Goal: Task Accomplishment & Management: Manage account settings

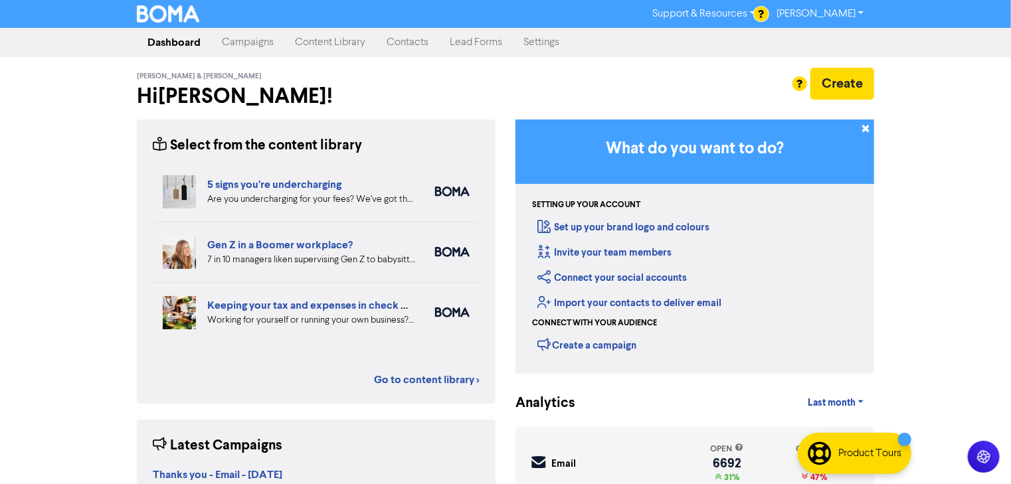
click at [276, 44] on link "Campaigns" at bounding box center [247, 42] width 73 height 27
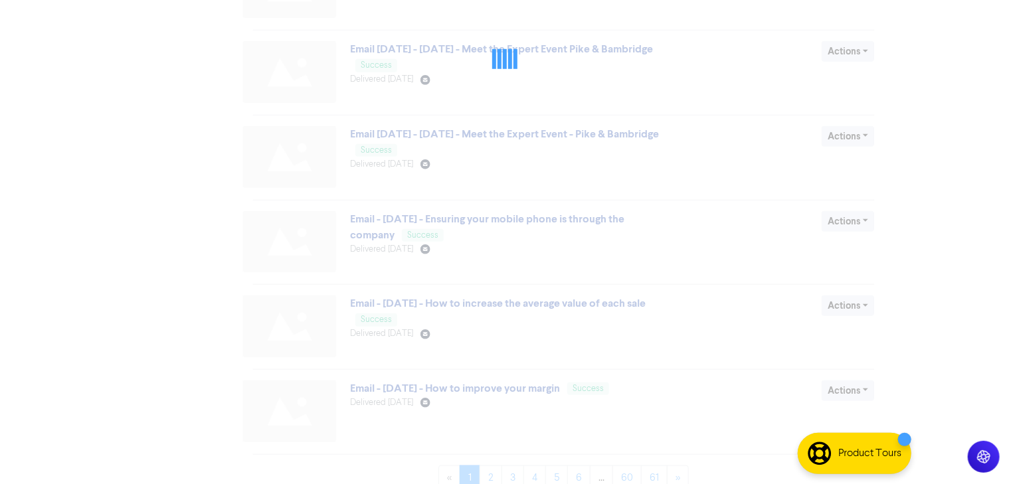
scroll to position [507, 0]
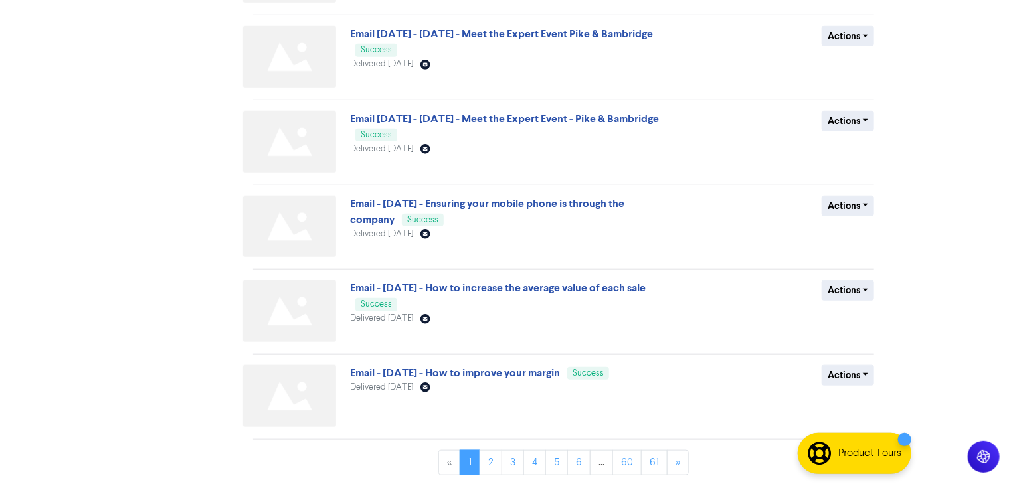
click at [143, 216] on div "All Draft Scheduled Failed Success Archived BY CHANNEL Email Facebook LinkedIn …" at bounding box center [190, 44] width 126 height 884
click at [542, 466] on link "4" at bounding box center [535, 463] width 23 height 25
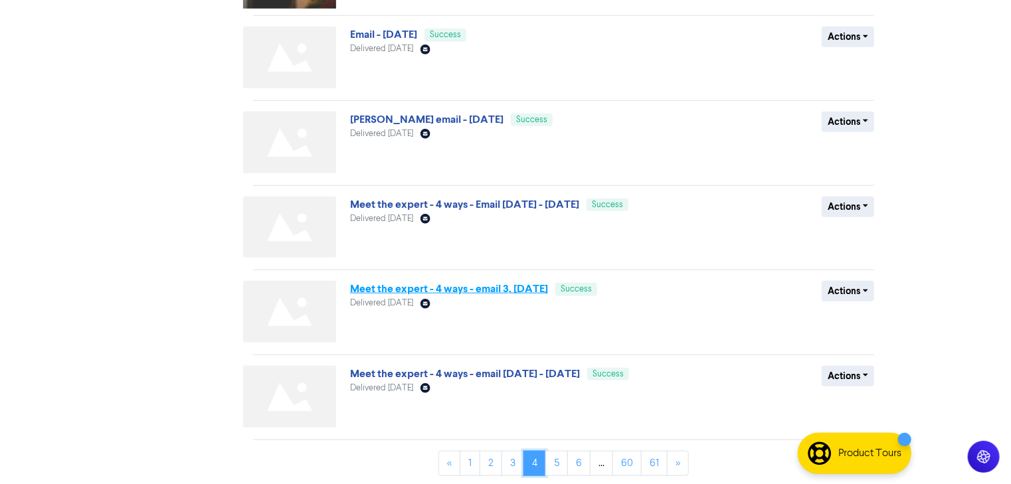
scroll to position [482, 0]
click at [573, 463] on link "6" at bounding box center [579, 463] width 23 height 25
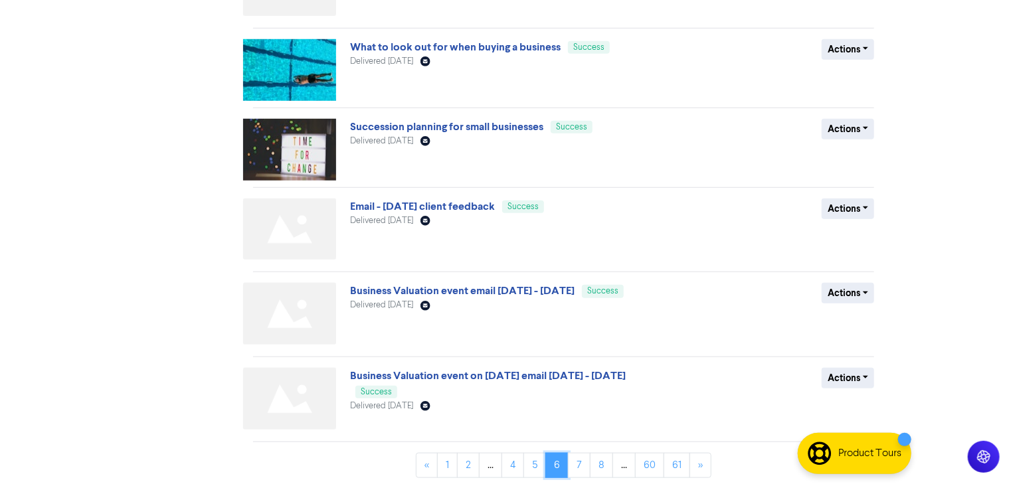
scroll to position [492, 0]
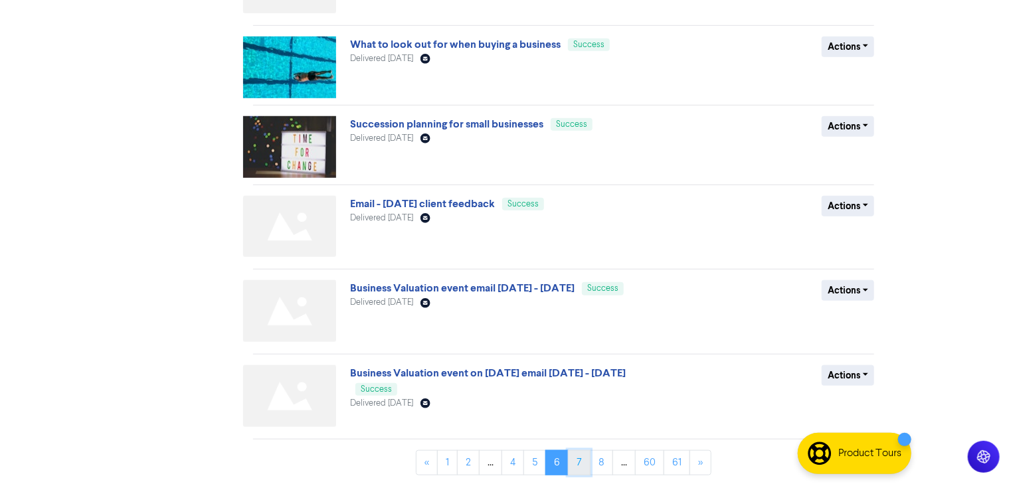
click at [581, 457] on link "7" at bounding box center [579, 463] width 23 height 25
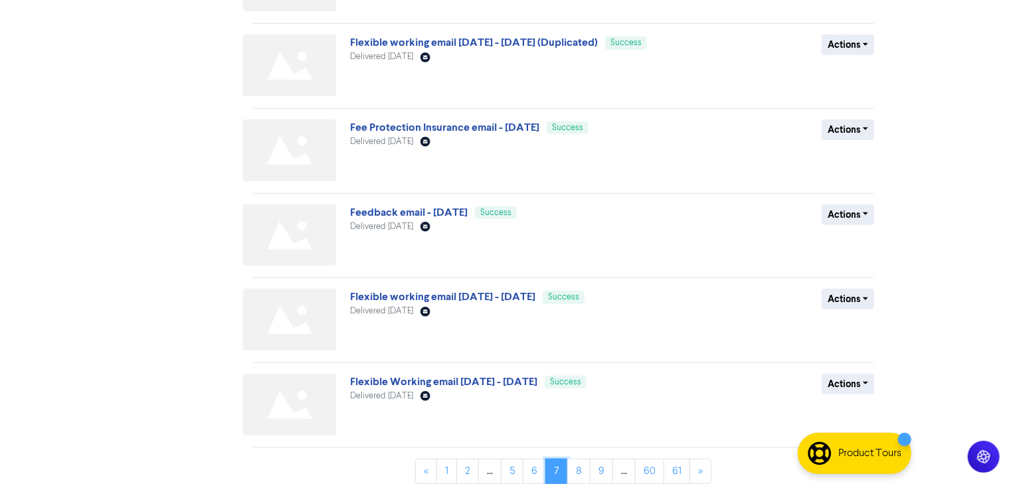
scroll to position [507, 0]
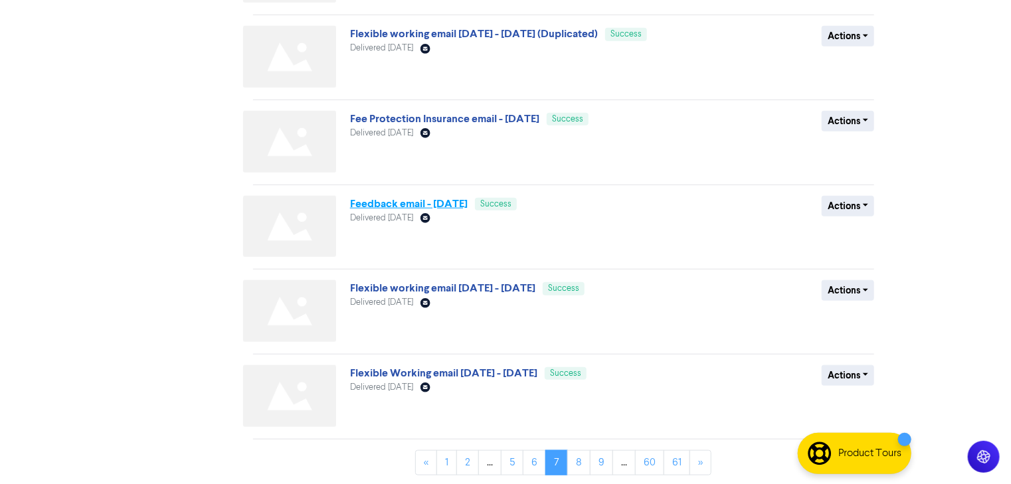
click at [455, 203] on link "Feedback email - [DATE]" at bounding box center [409, 203] width 118 height 13
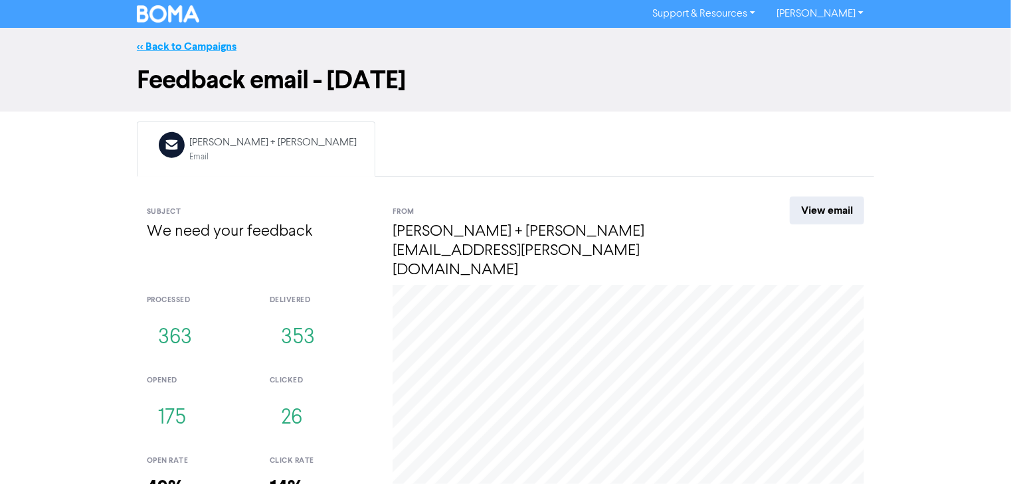
click at [148, 43] on link "<< Back to Campaigns" at bounding box center [187, 46] width 100 height 13
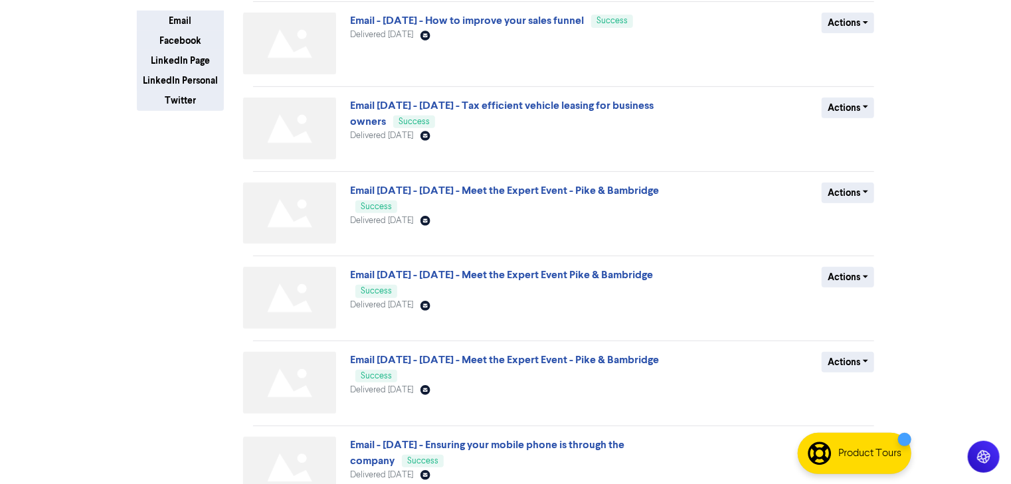
scroll to position [507, 0]
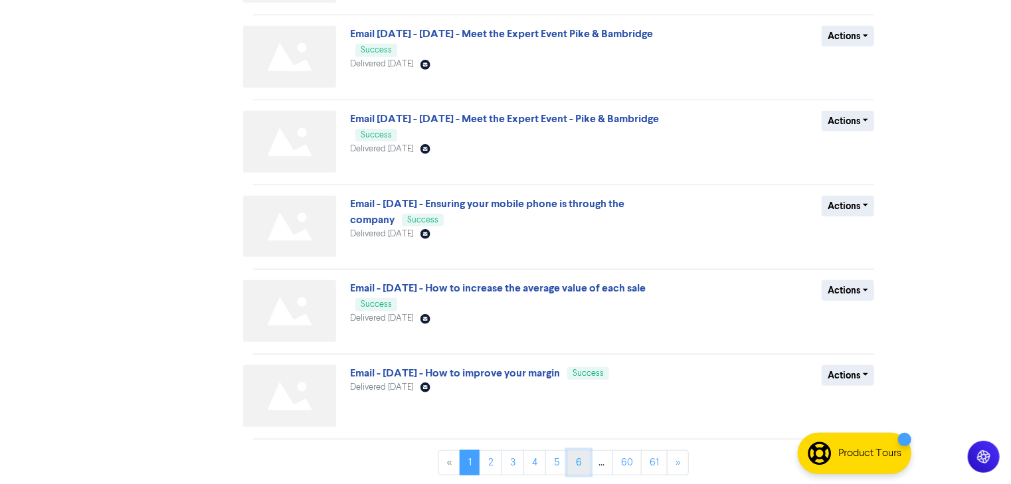
click at [573, 457] on link "6" at bounding box center [579, 463] width 23 height 25
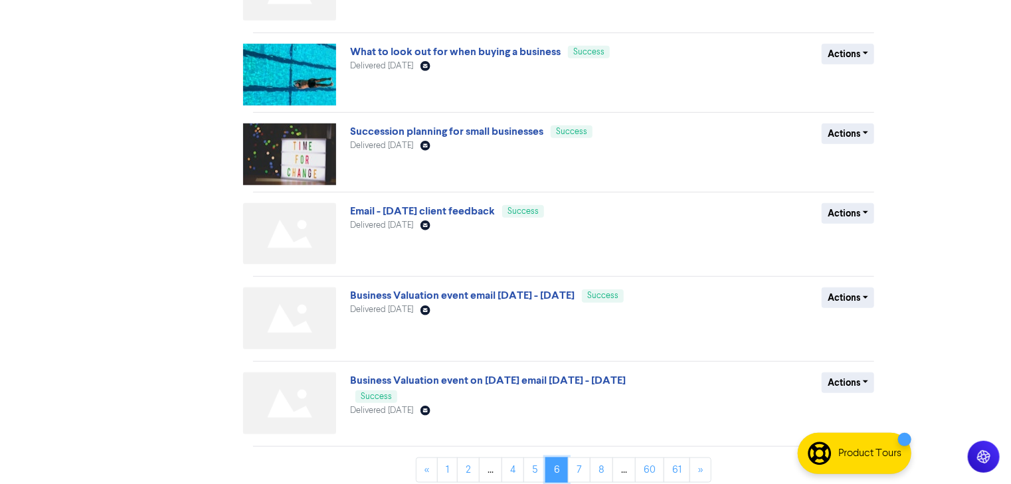
scroll to position [492, 0]
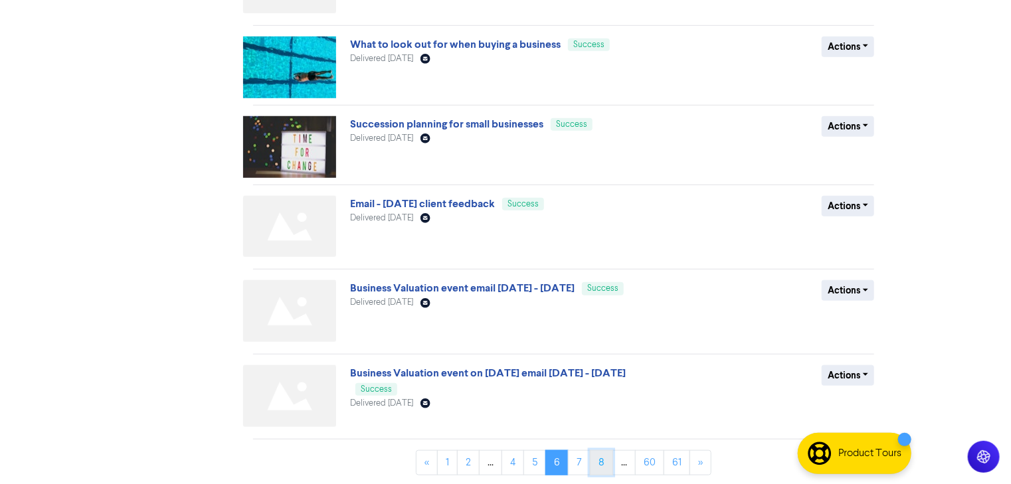
click at [601, 457] on link "8" at bounding box center [601, 463] width 23 height 25
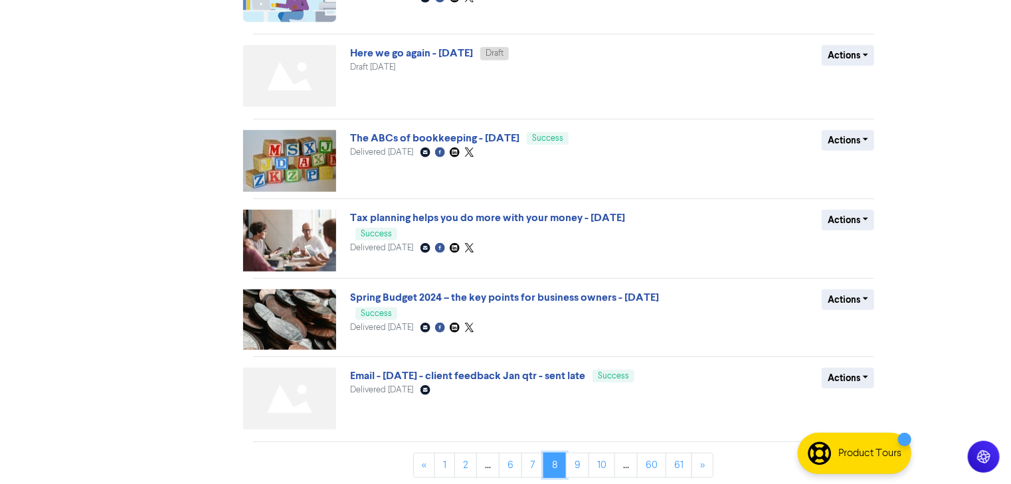
scroll to position [474, 0]
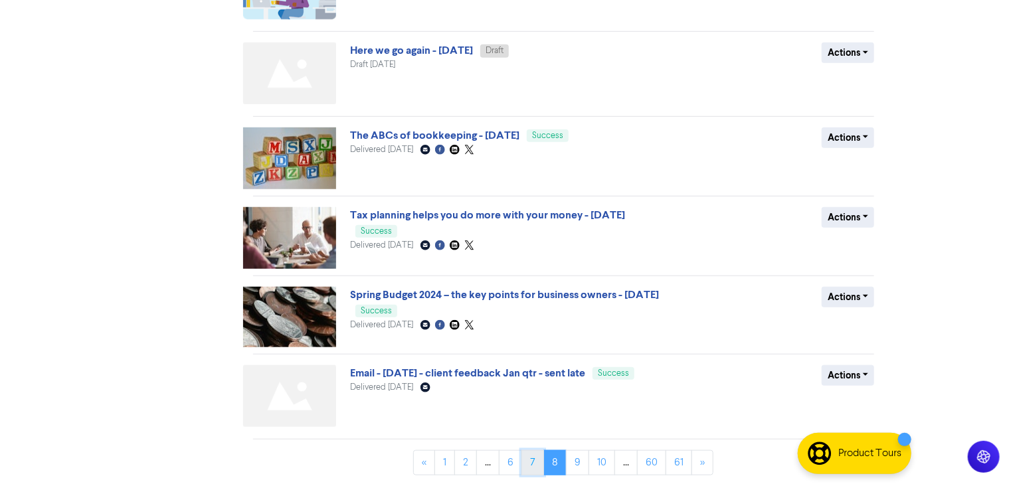
click at [534, 457] on link "7" at bounding box center [533, 463] width 23 height 25
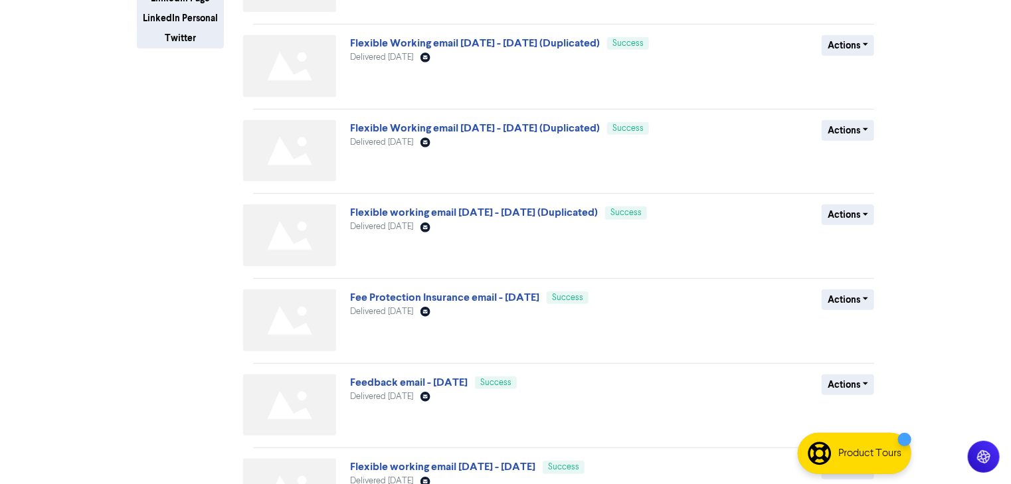
scroll to position [372, 0]
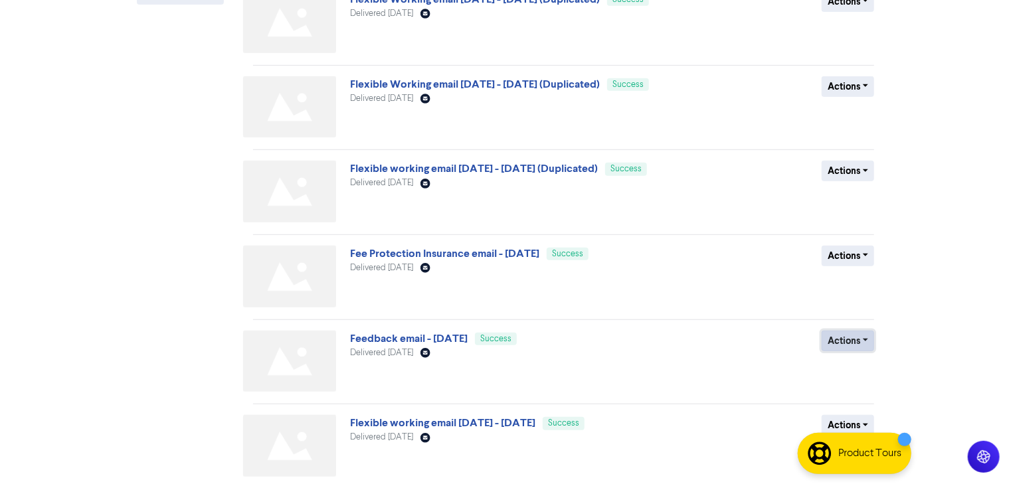
click at [867, 338] on button "Actions" at bounding box center [848, 341] width 52 height 21
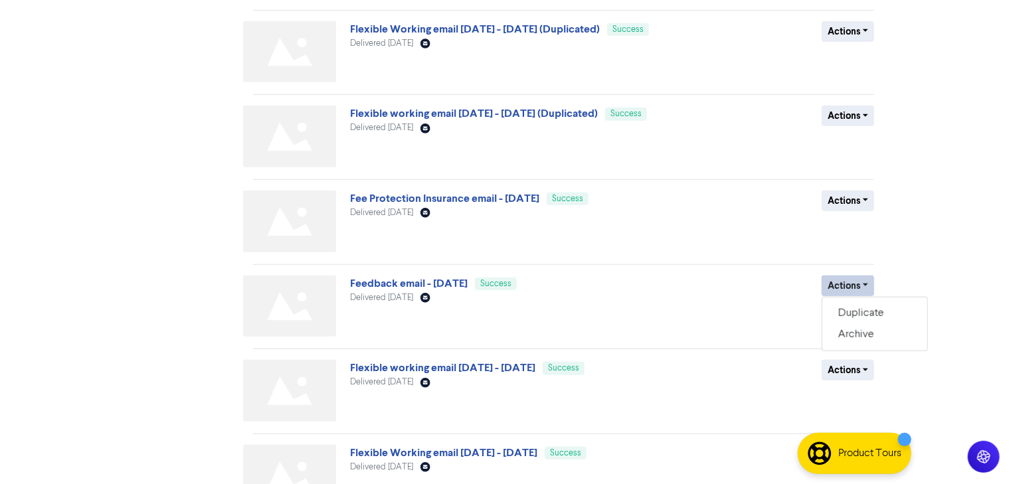
scroll to position [507, 0]
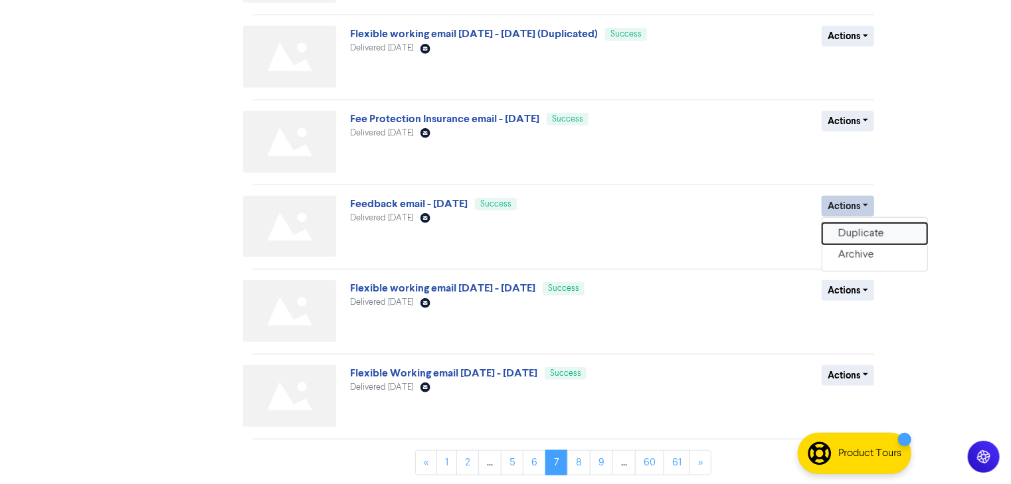
click at [859, 227] on button "Duplicate" at bounding box center [875, 233] width 105 height 21
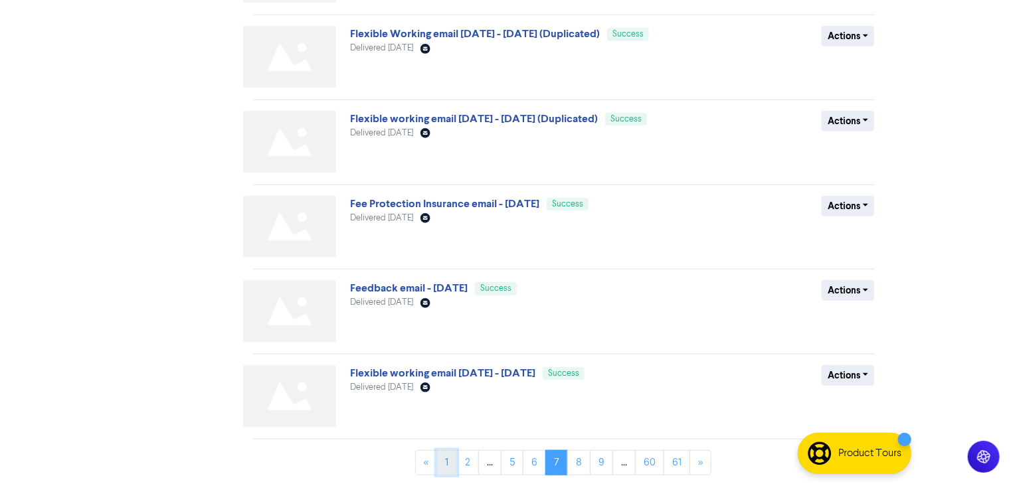
click at [452, 457] on link "1" at bounding box center [447, 463] width 21 height 25
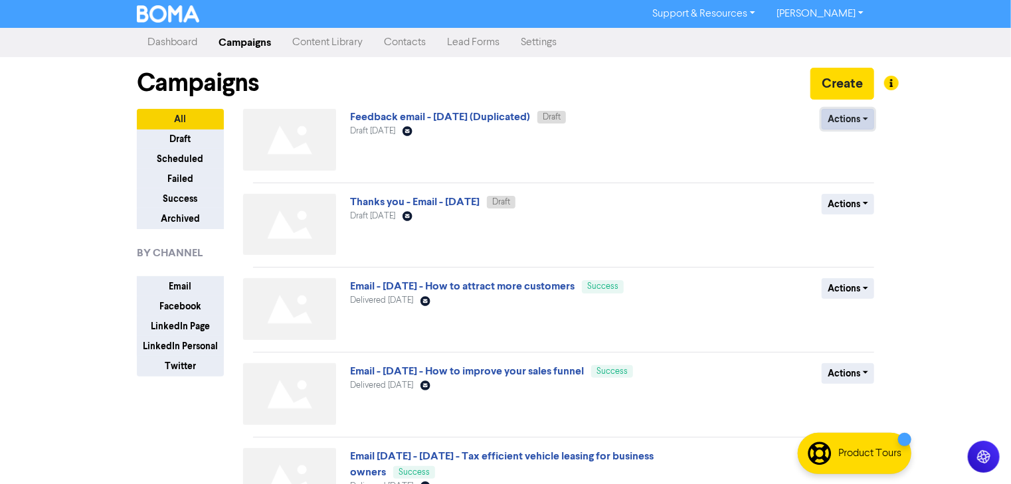
click at [844, 125] on button "Actions" at bounding box center [848, 119] width 52 height 21
click at [865, 191] on button "Rename" at bounding box center [875, 189] width 105 height 21
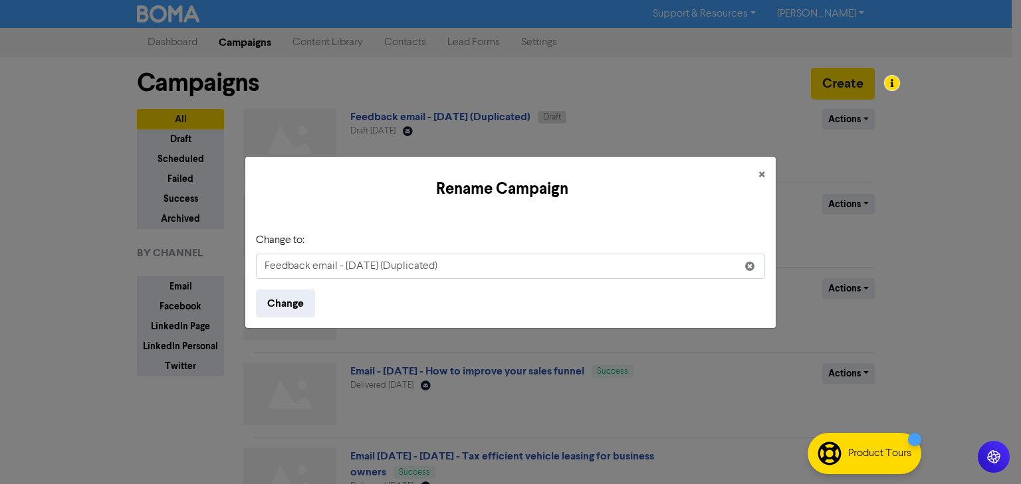
drag, startPoint x: 347, startPoint y: 266, endPoint x: 513, endPoint y: 279, distance: 166.7
click at [513, 279] on form "Change to: Feedback email - [DATE] (Duplicated) Change" at bounding box center [510, 275] width 509 height 85
click at [397, 263] on input "Feedback email -" at bounding box center [510, 266] width 509 height 25
type input "Feedback email - [DATE]"
click at [294, 303] on button "Change" at bounding box center [285, 304] width 59 height 28
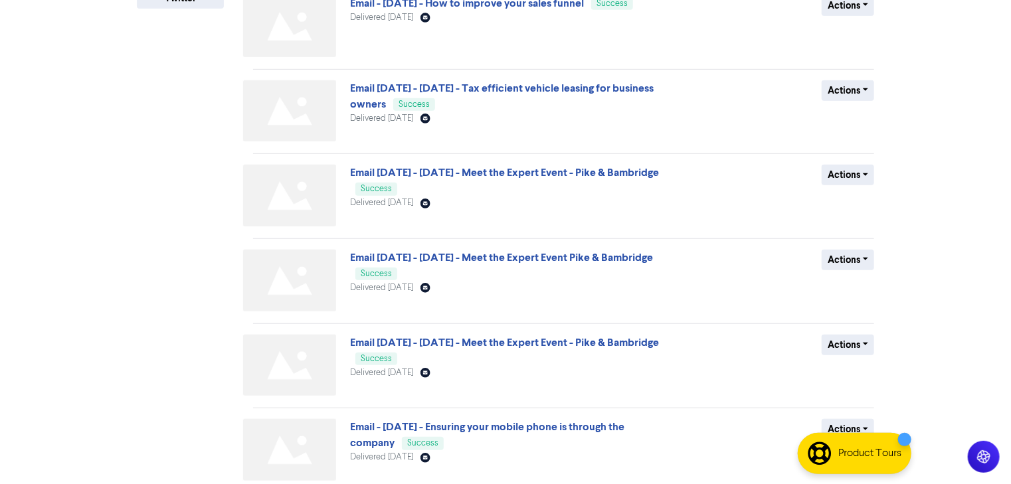
scroll to position [507, 0]
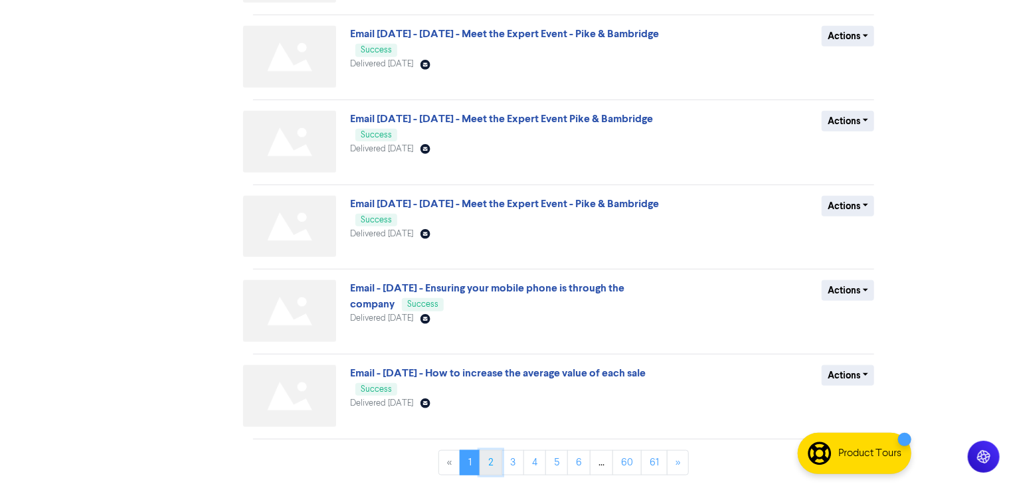
click at [494, 463] on link "2" at bounding box center [491, 463] width 23 height 25
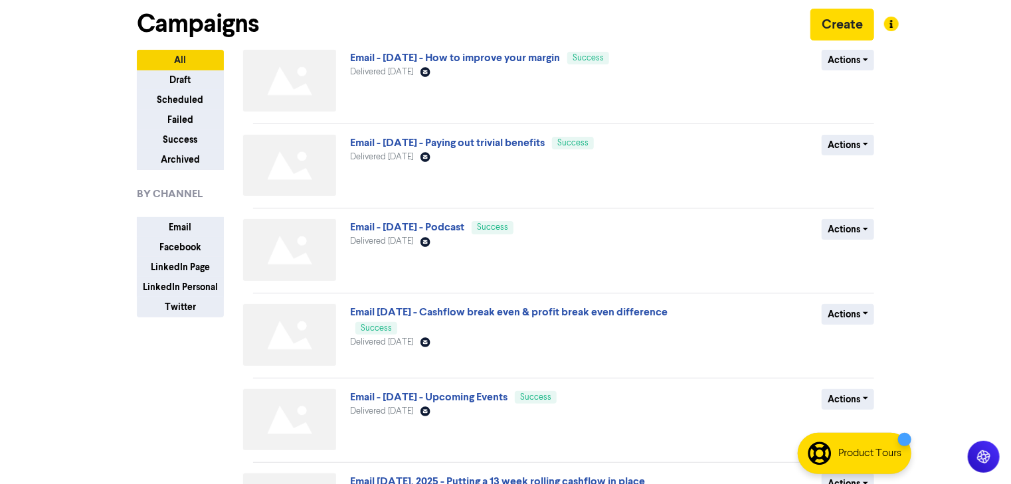
scroll to position [0, 0]
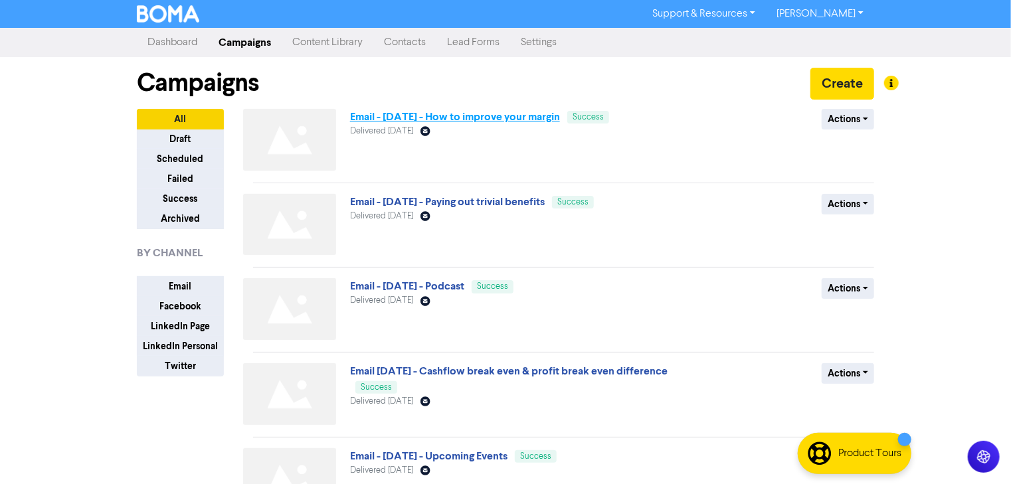
click at [392, 120] on link "Email - [DATE] - How to improve your margin" at bounding box center [455, 116] width 210 height 13
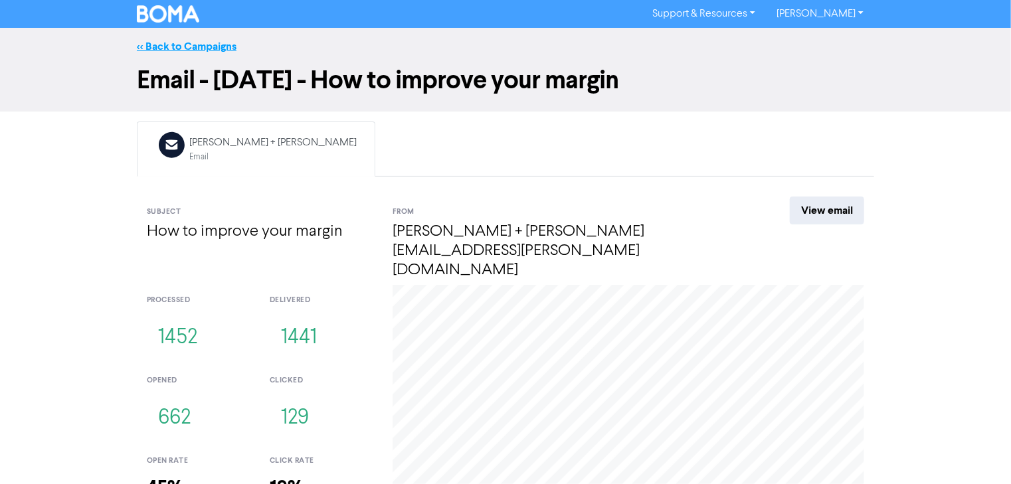
click at [194, 47] on link "<< Back to Campaigns" at bounding box center [187, 46] width 100 height 13
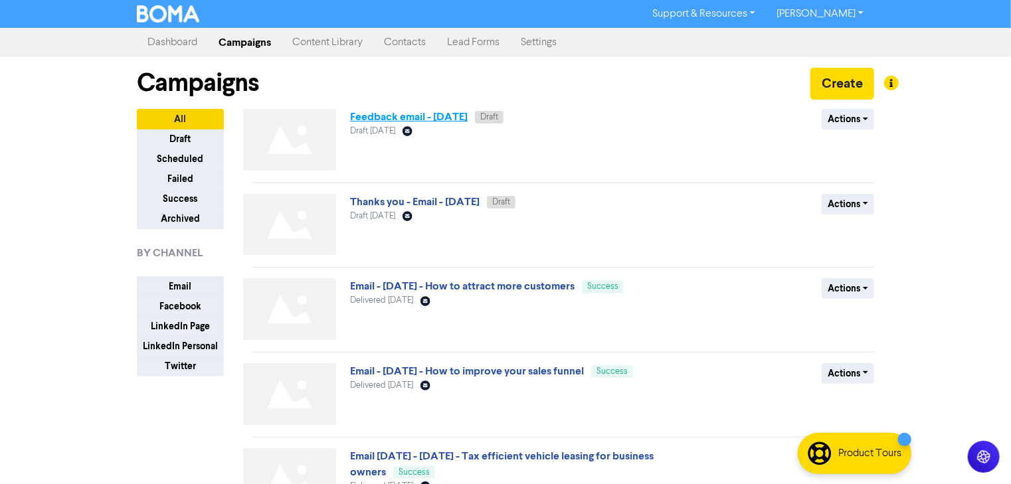
click at [468, 116] on link "Feedback email - [DATE]" at bounding box center [409, 116] width 118 height 13
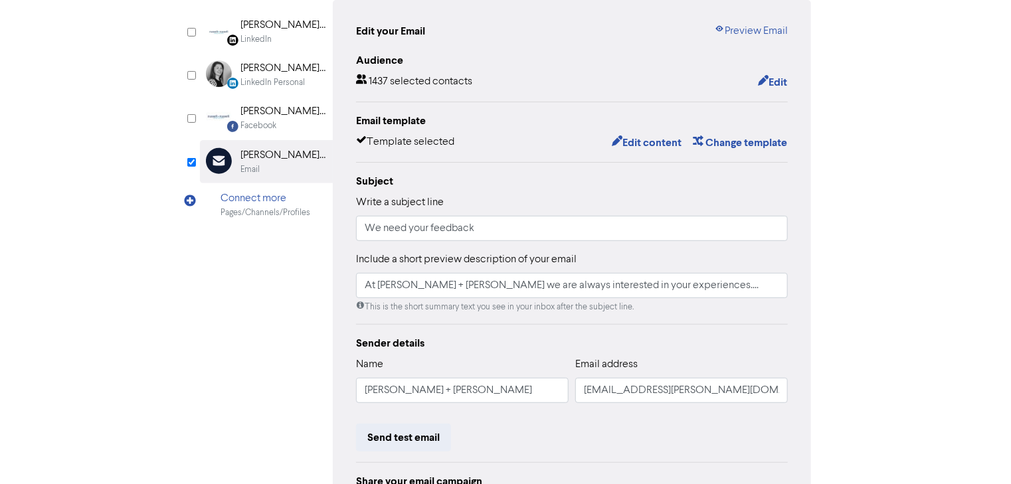
scroll to position [159, 0]
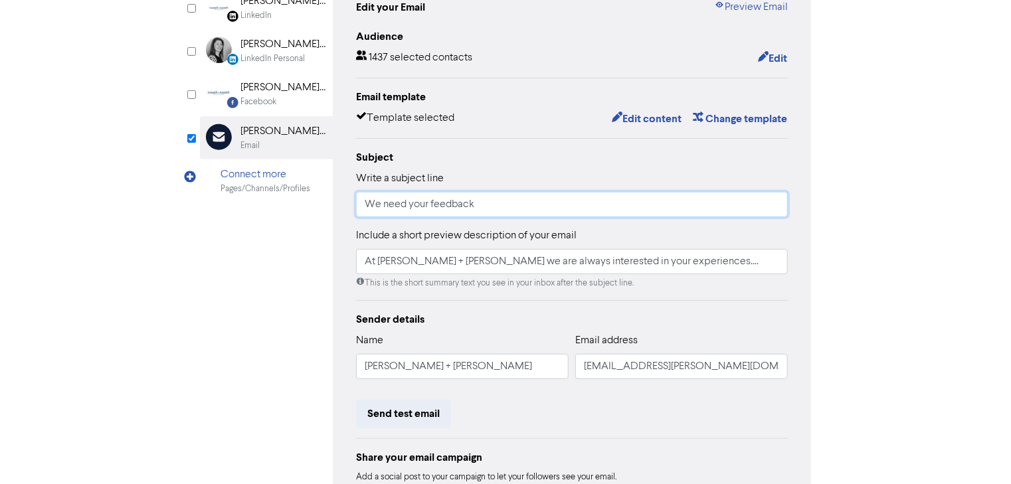
drag, startPoint x: 387, startPoint y: 206, endPoint x: 510, endPoint y: 219, distance: 124.2
click at [510, 219] on div "Subject Write a subject line We need your feedback Include a short preview desc…" at bounding box center [572, 220] width 432 height 140
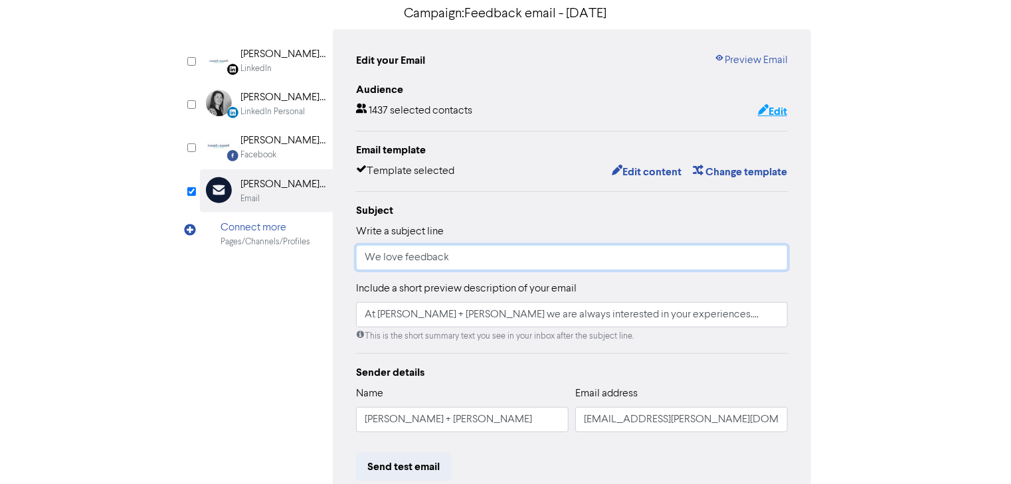
type input "We love feedback"
click at [772, 117] on button "Edit" at bounding box center [773, 111] width 31 height 17
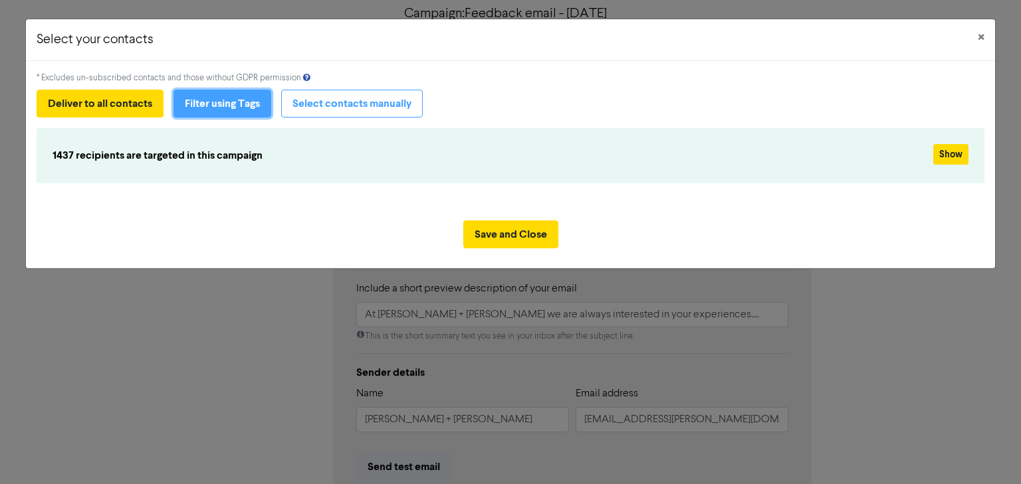
click at [230, 108] on button "Filter using Tags" at bounding box center [222, 104] width 98 height 28
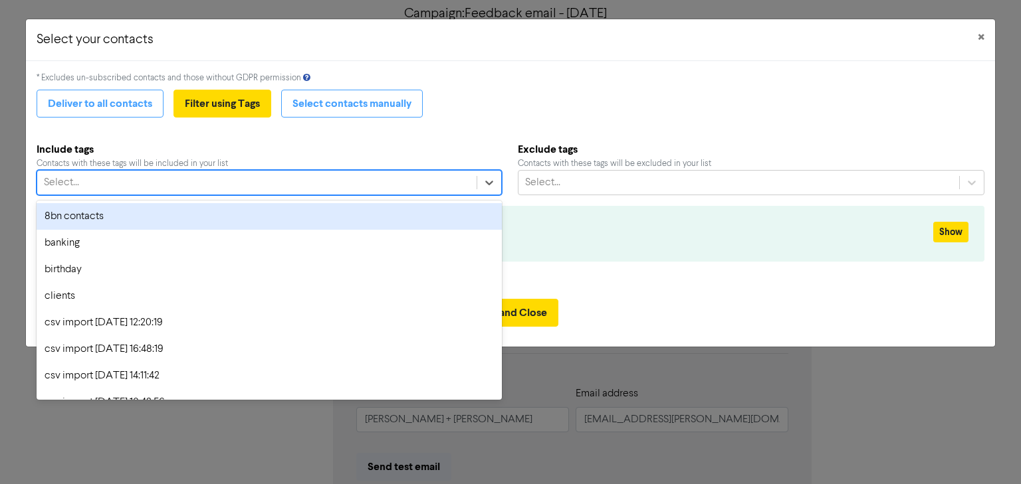
click at [178, 180] on div "Select..." at bounding box center [256, 183] width 439 height 24
type input "cli"
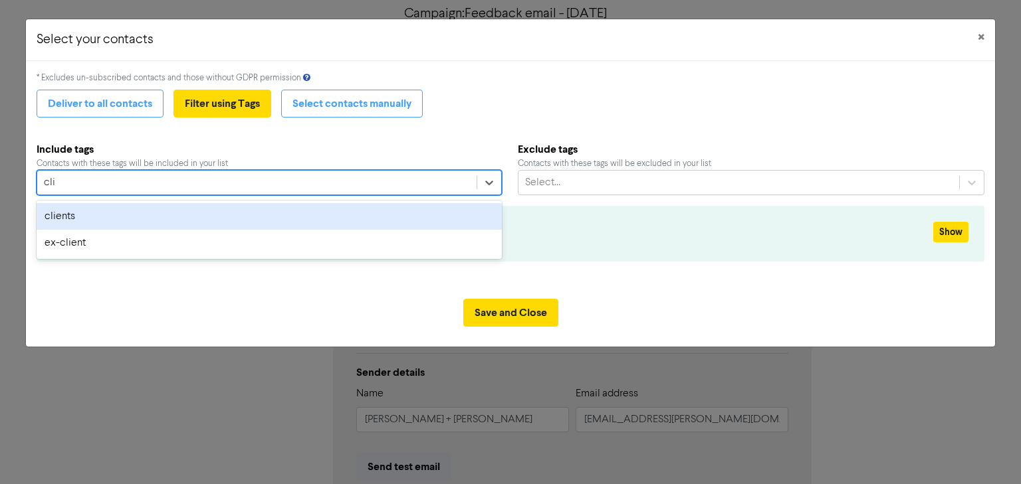
click at [172, 215] on div "clients" at bounding box center [269, 216] width 465 height 27
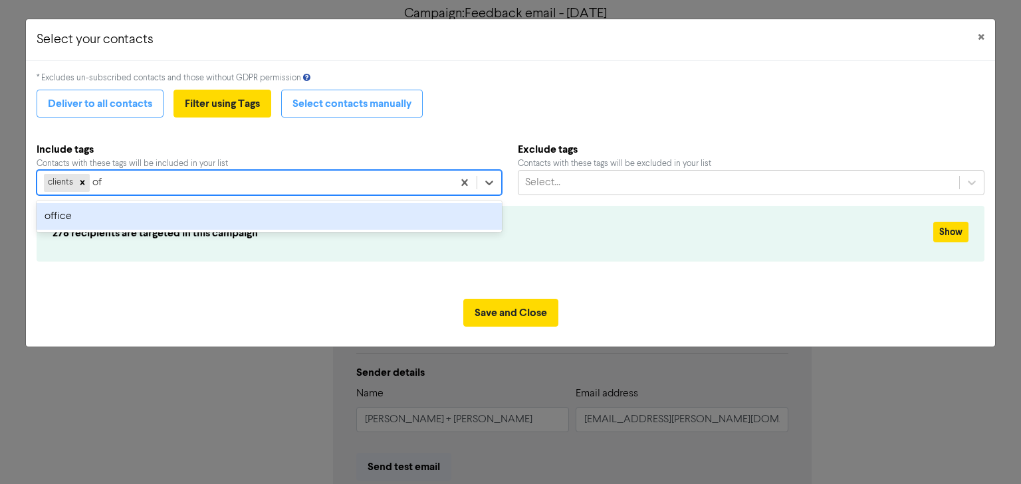
type input "off"
click at [172, 215] on div "office" at bounding box center [269, 216] width 465 height 27
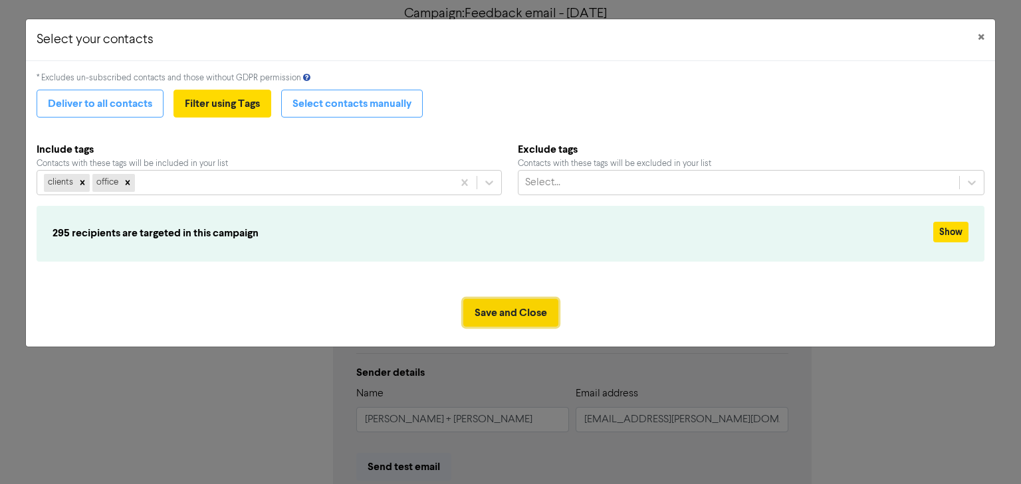
click at [539, 314] on button "Save and Close" at bounding box center [510, 313] width 95 height 28
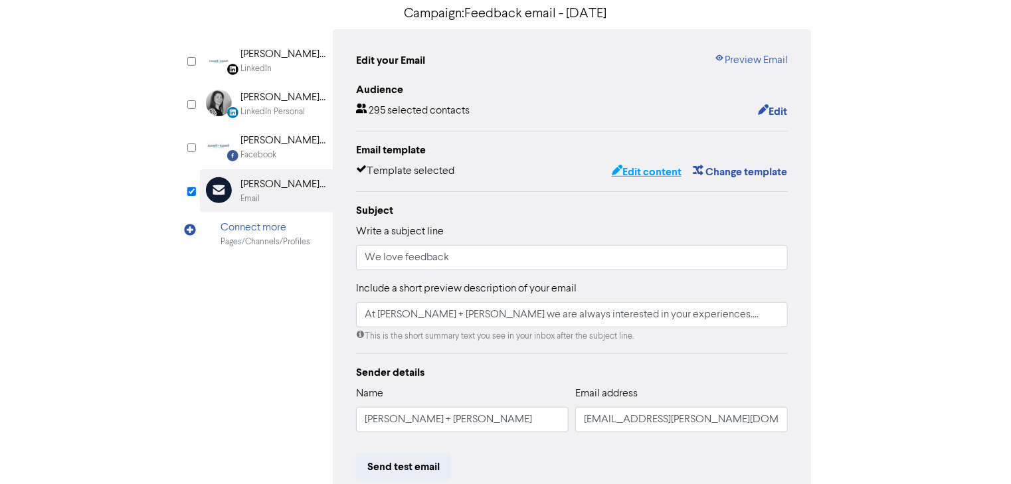
click at [647, 173] on button "Edit content" at bounding box center [646, 171] width 71 height 17
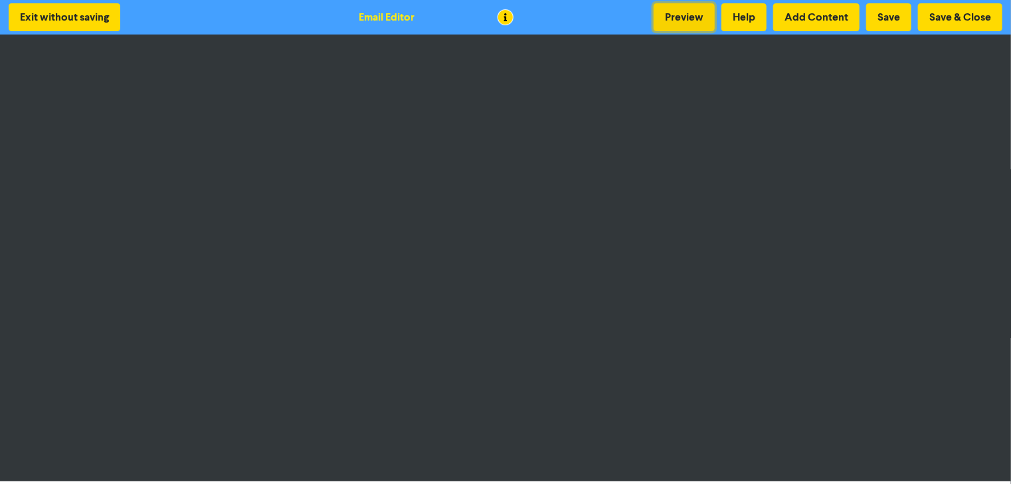
click at [680, 13] on button "Preview" at bounding box center [684, 17] width 61 height 28
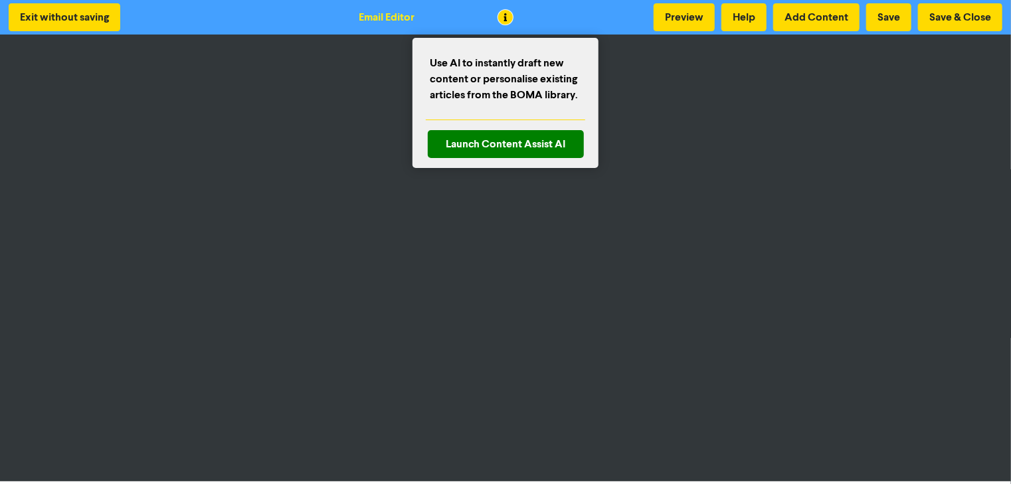
scroll to position [1, 0]
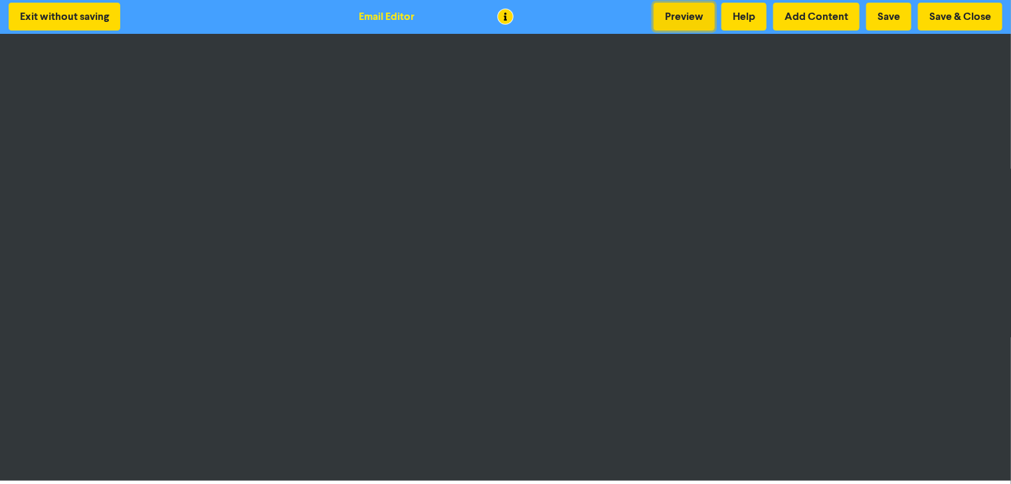
click at [696, 26] on button "Preview" at bounding box center [684, 17] width 61 height 28
click at [948, 12] on button "Save & Close" at bounding box center [960, 17] width 84 height 28
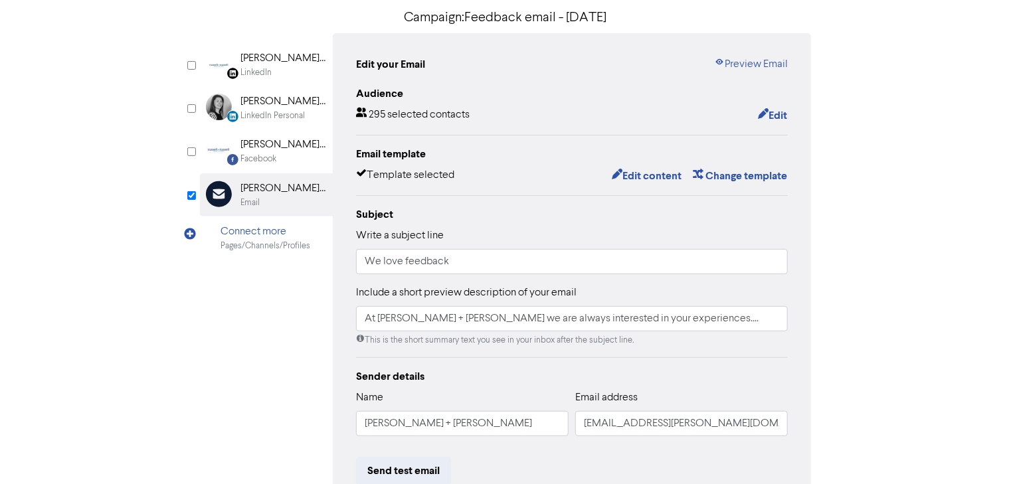
scroll to position [159, 0]
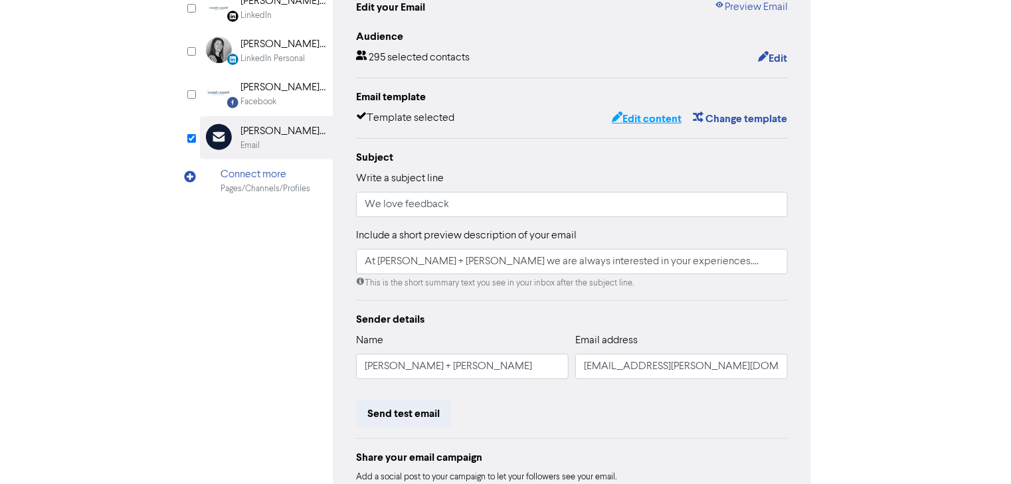
click at [638, 118] on button "Edit content" at bounding box center [646, 118] width 71 height 17
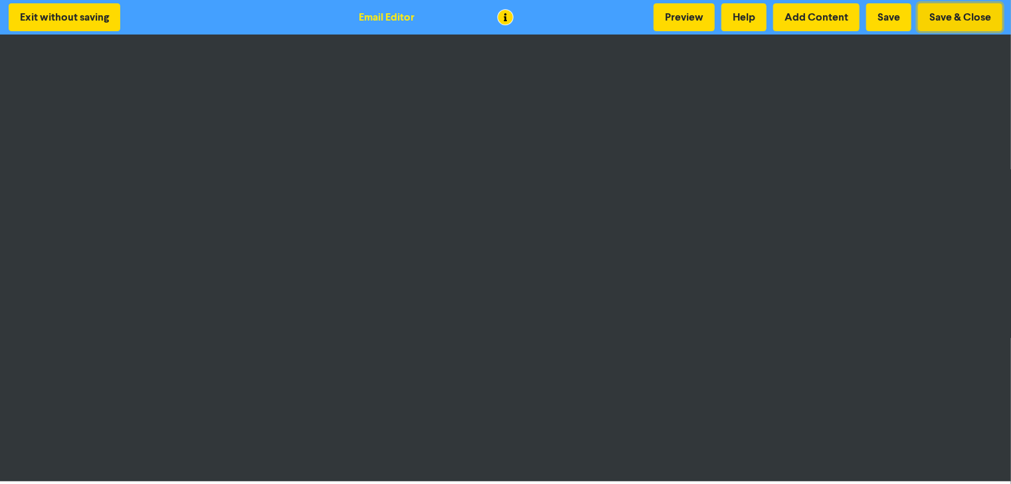
click at [938, 19] on button "Save & Close" at bounding box center [960, 17] width 84 height 28
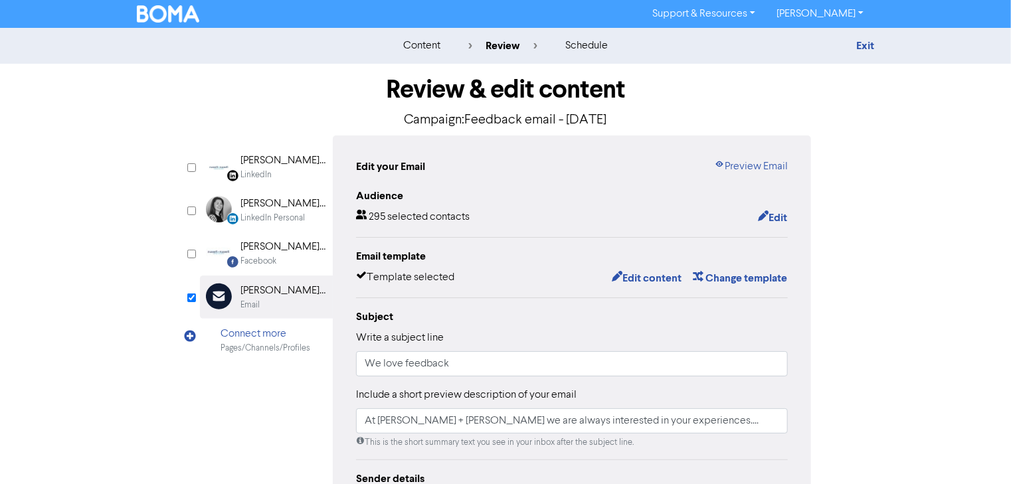
click at [593, 44] on div "schedule" at bounding box center [587, 46] width 43 height 16
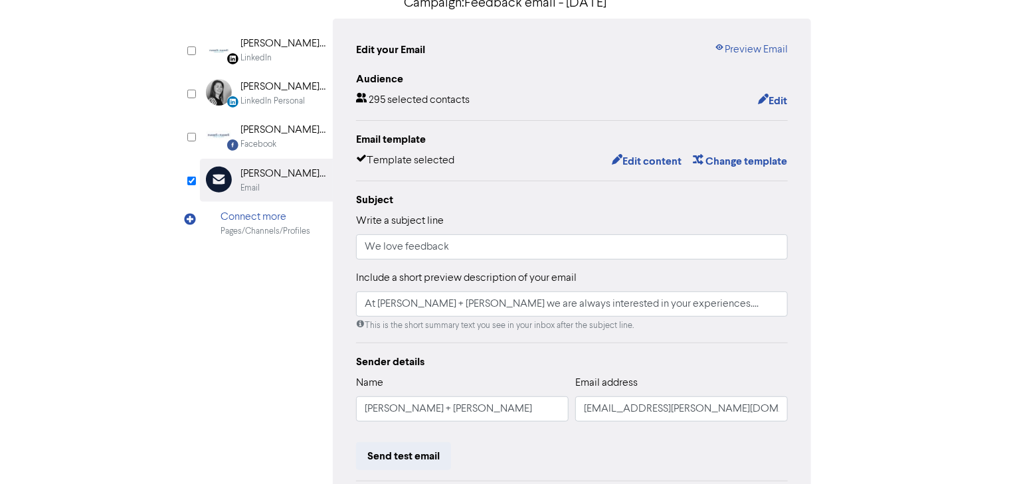
scroll to position [275, 0]
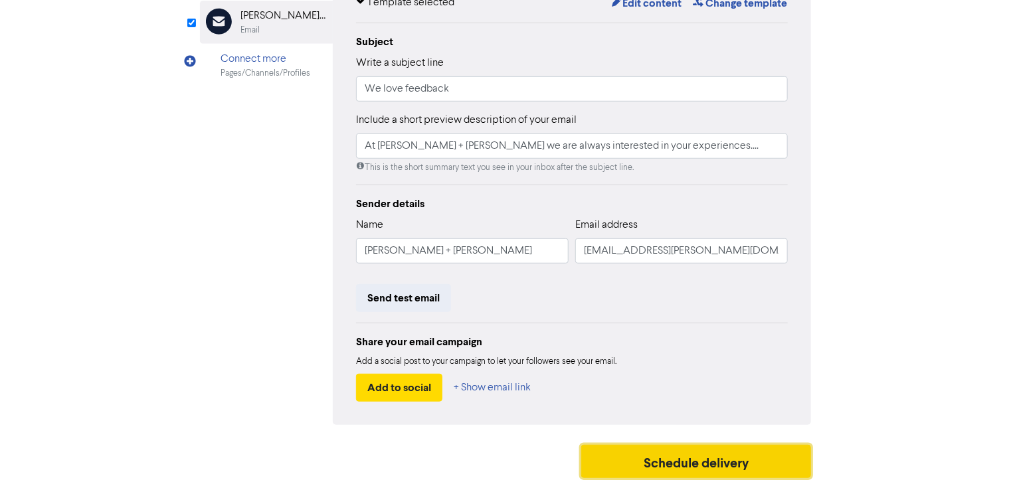
click at [656, 455] on button "Schedule delivery" at bounding box center [696, 461] width 230 height 33
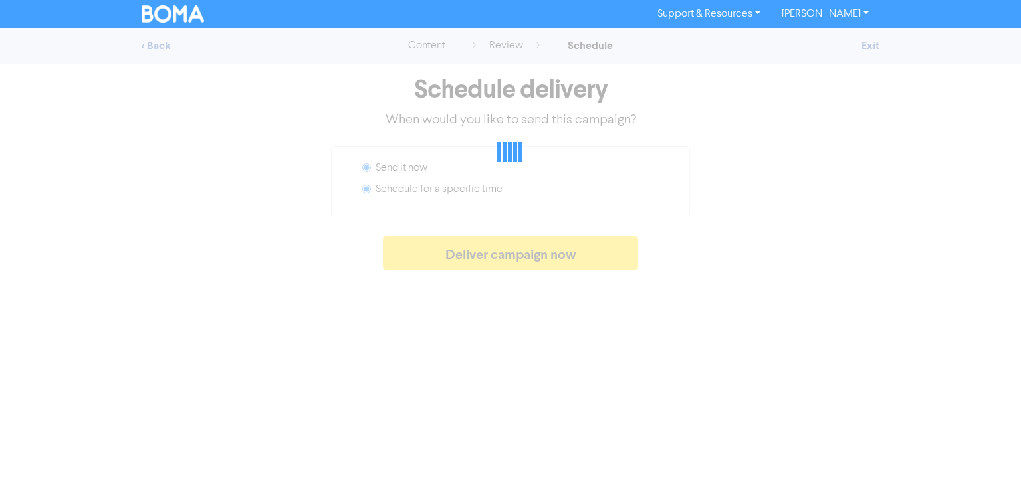
radio input "false"
radio input "true"
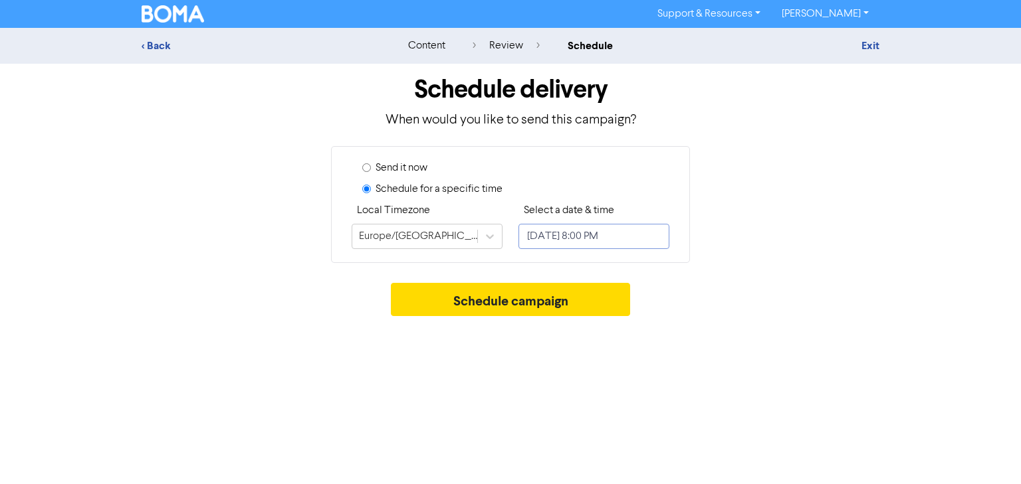
click at [571, 235] on input "[DATE] 8:00 PM" at bounding box center [593, 236] width 151 height 25
select select "7"
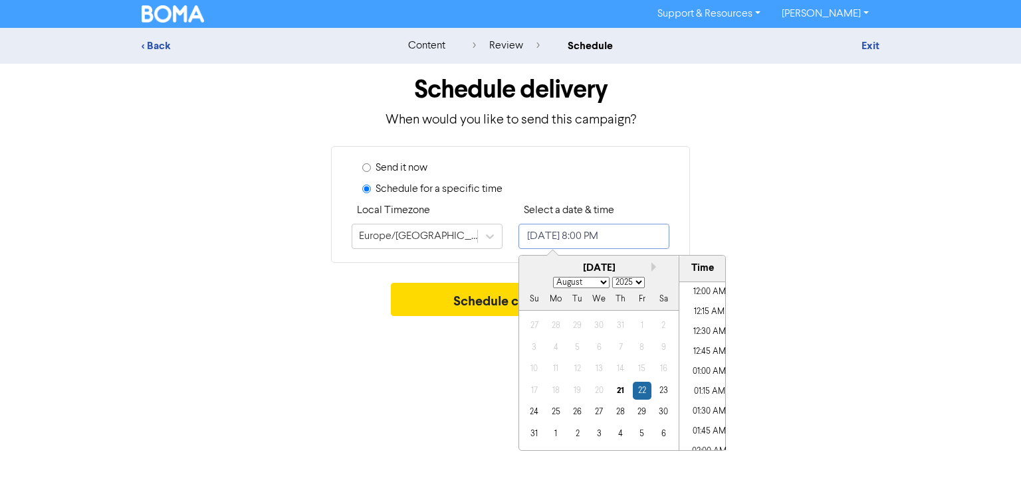
scroll to position [1520, 0]
click at [554, 410] on div "25" at bounding box center [556, 412] width 18 height 18
click at [696, 373] on li "08:45 PM" at bounding box center [709, 373] width 60 height 20
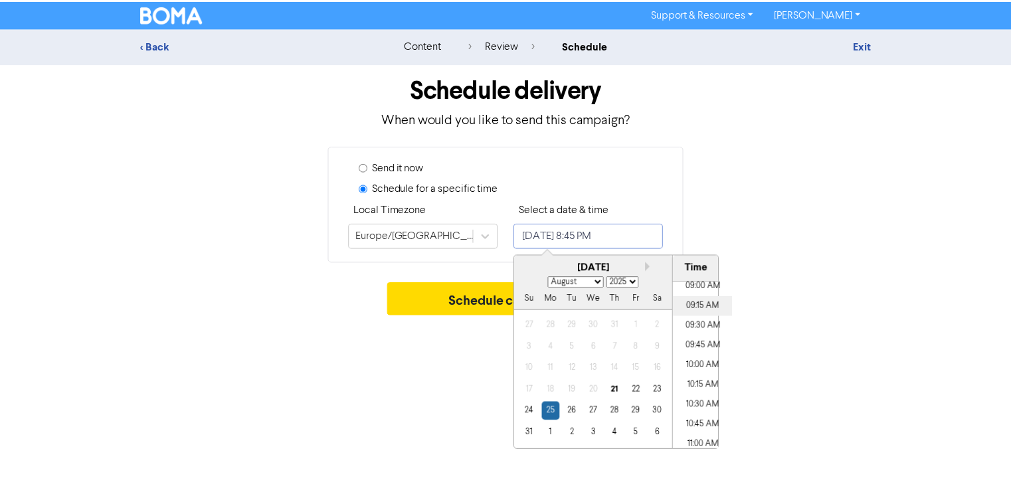
scroll to position [670, 0]
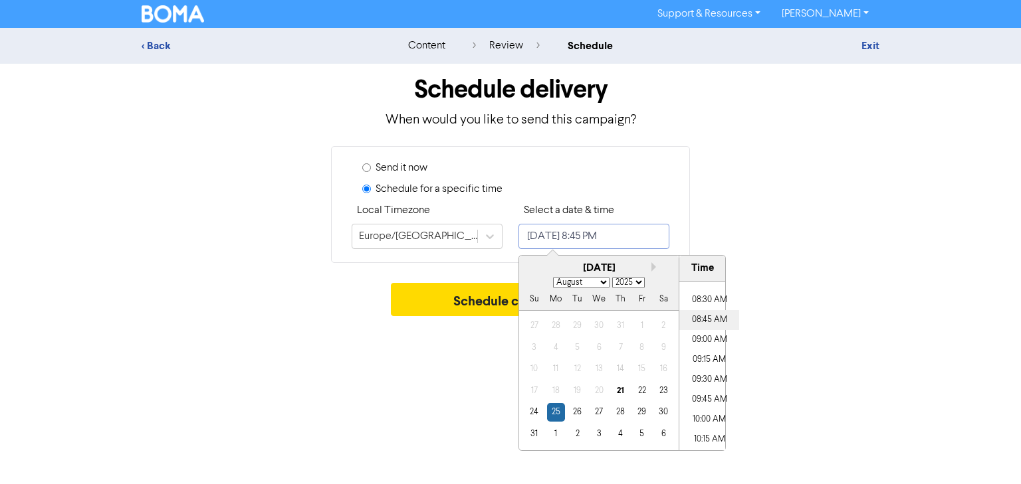
click at [699, 322] on li "08:45 AM" at bounding box center [709, 320] width 60 height 20
type input "[DATE] 8:45 AM"
click at [791, 296] on div "Schedule campaign" at bounding box center [511, 303] width 738 height 40
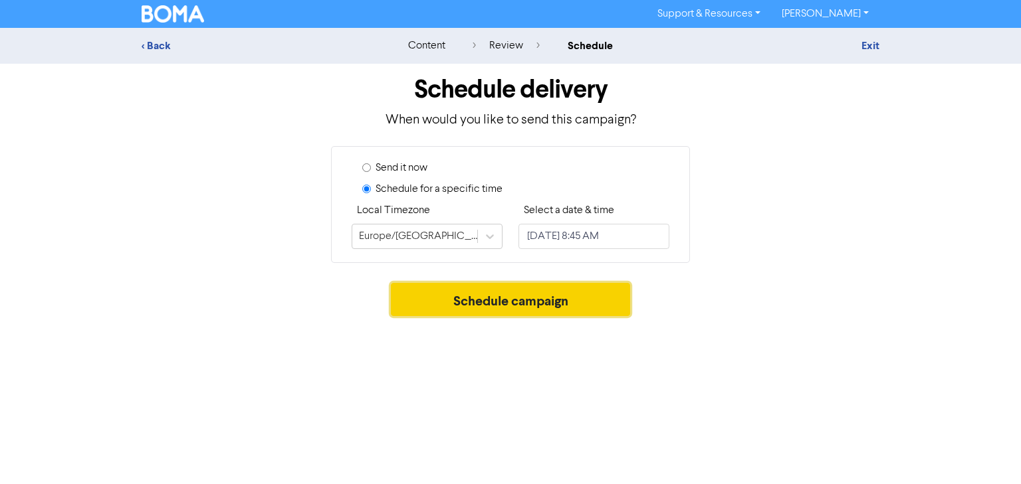
click at [595, 303] on button "Schedule campaign" at bounding box center [511, 299] width 240 height 33
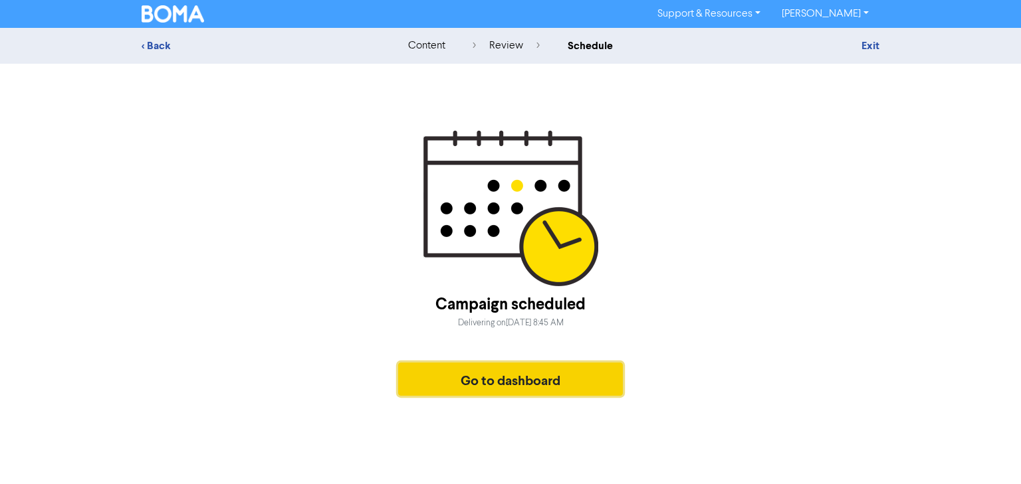
click at [469, 377] on button "Go to dashboard" at bounding box center [510, 379] width 225 height 33
